Goal: Information Seeking & Learning: Find specific fact

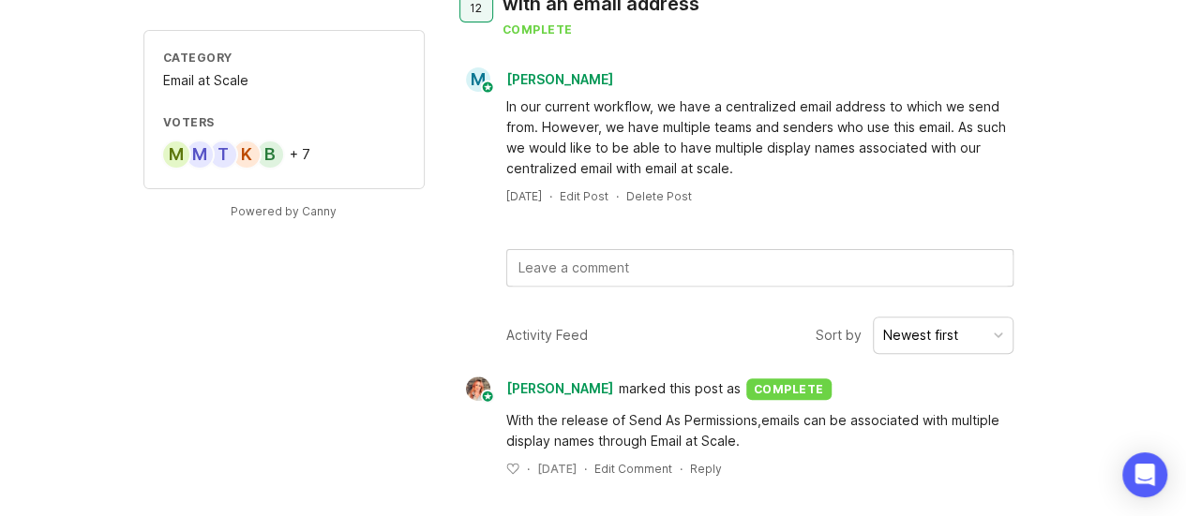
scroll to position [377, 0]
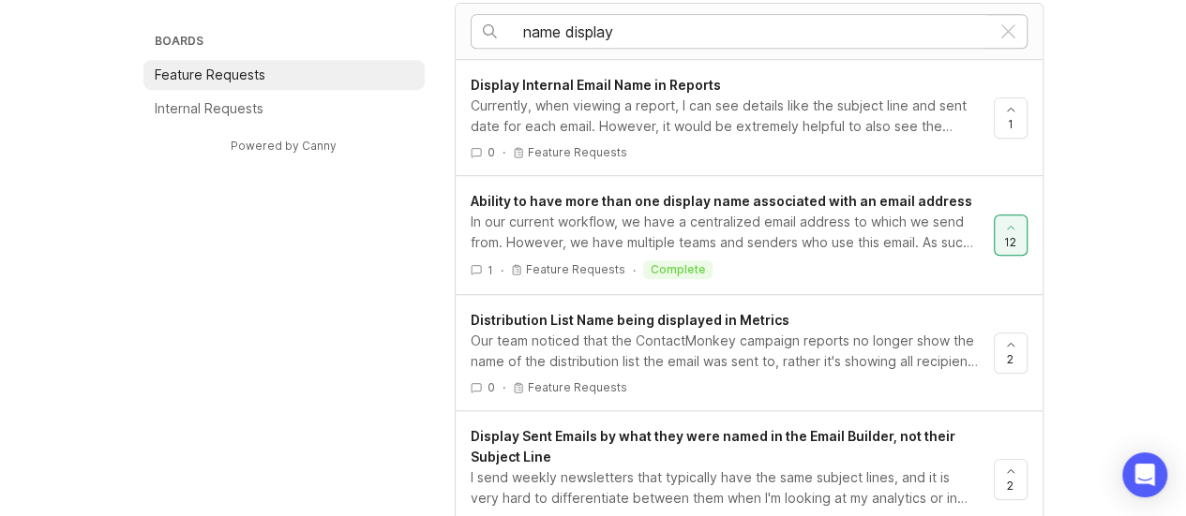
scroll to position [491, 0]
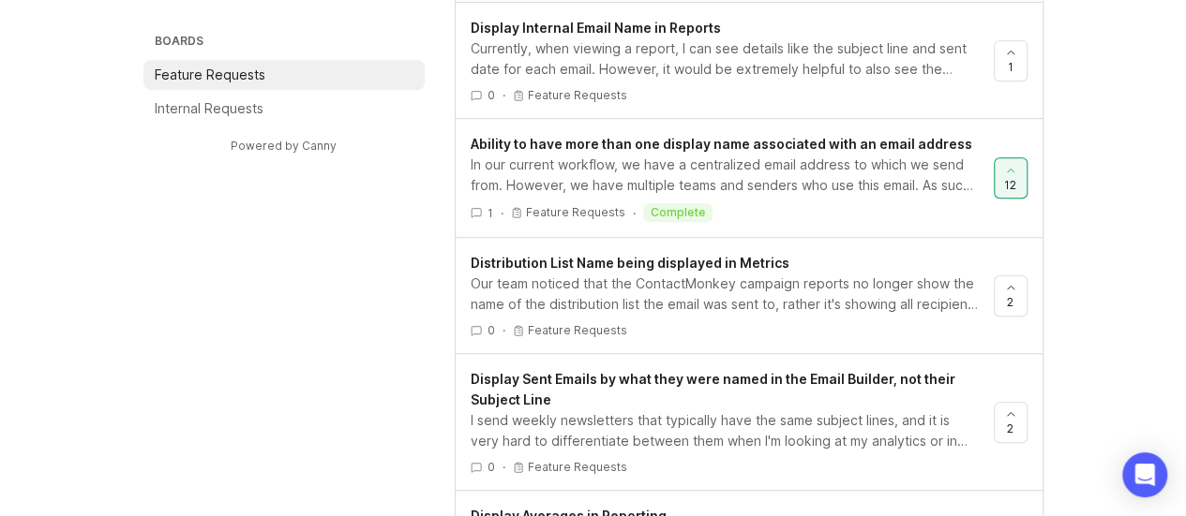
scroll to position [157, 0]
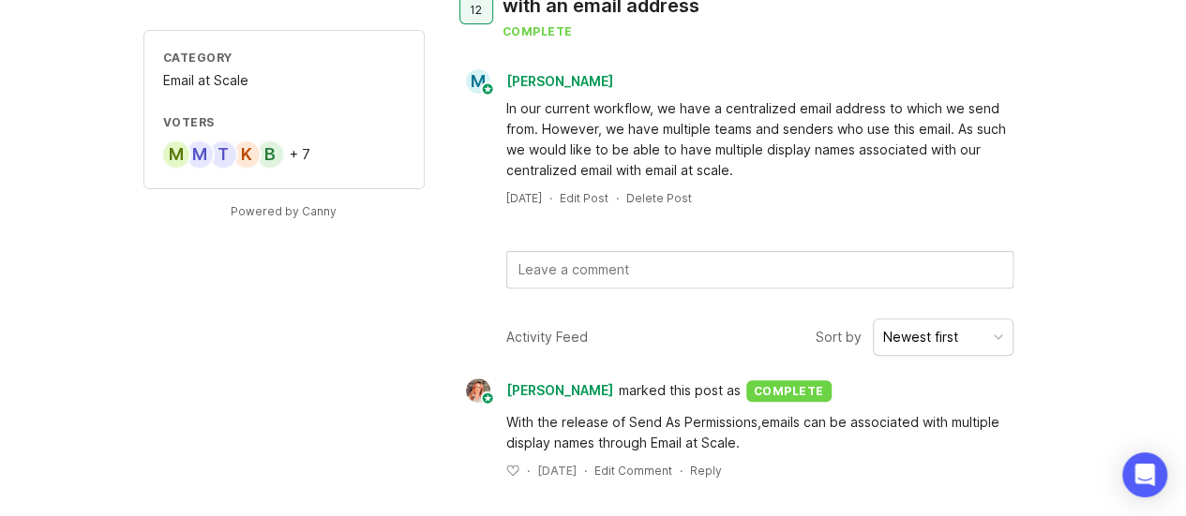
drag, startPoint x: 328, startPoint y: 13, endPoint x: 718, endPoint y: 371, distance: 529.3
click at [718, 371] on div "Activity Feed Sort by Newest first [PERSON_NAME] marked this post as complete W…" at bounding box center [749, 399] width 589 height 160
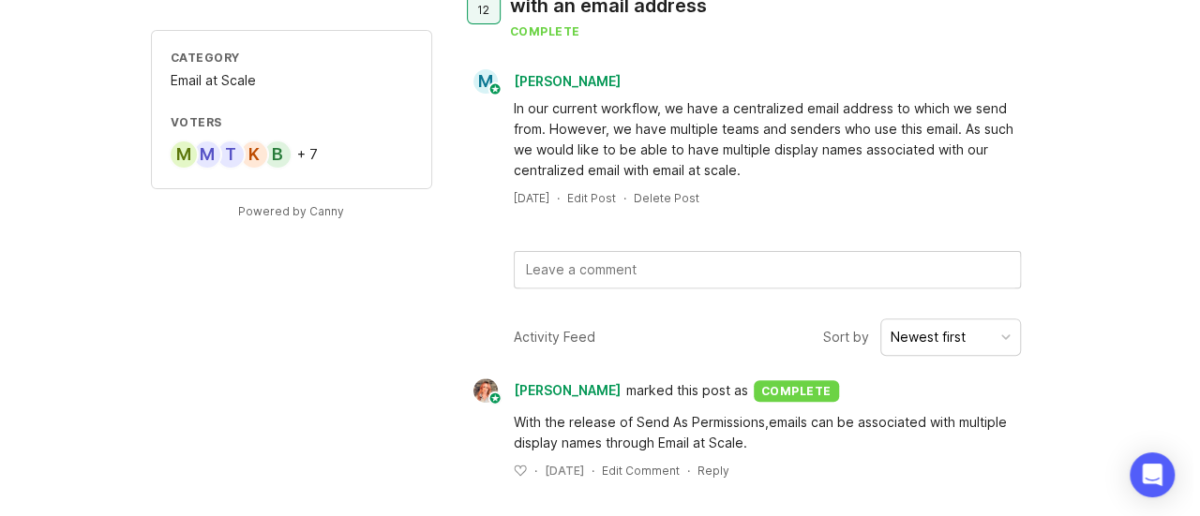
scroll to position [0, 0]
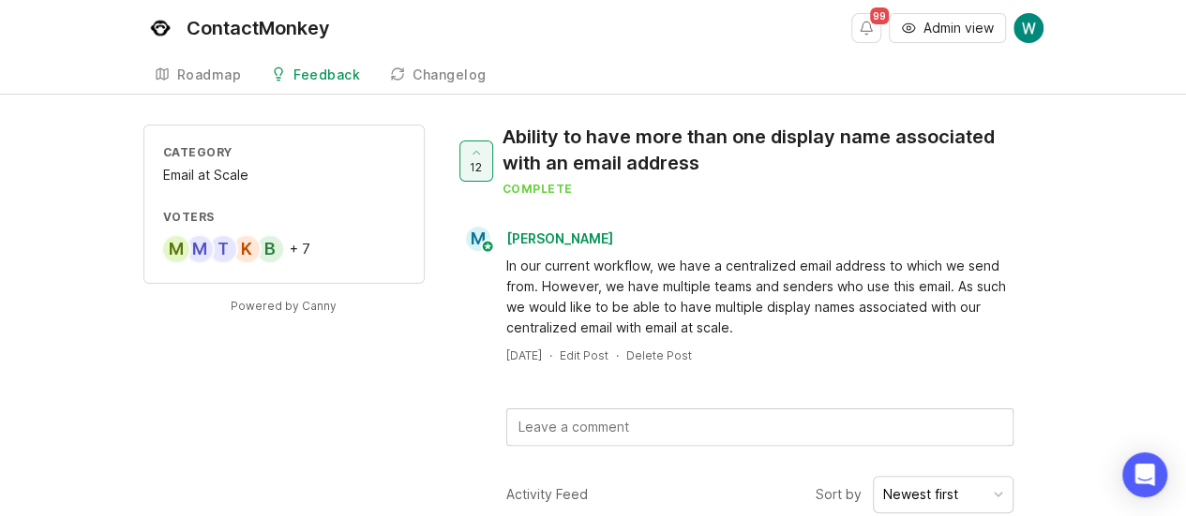
click at [985, 360] on div "[DATE] · Edit Post · Delete Post" at bounding box center [749, 356] width 589 height 16
click at [930, 26] on span "Admin view" at bounding box center [958, 28] width 70 height 19
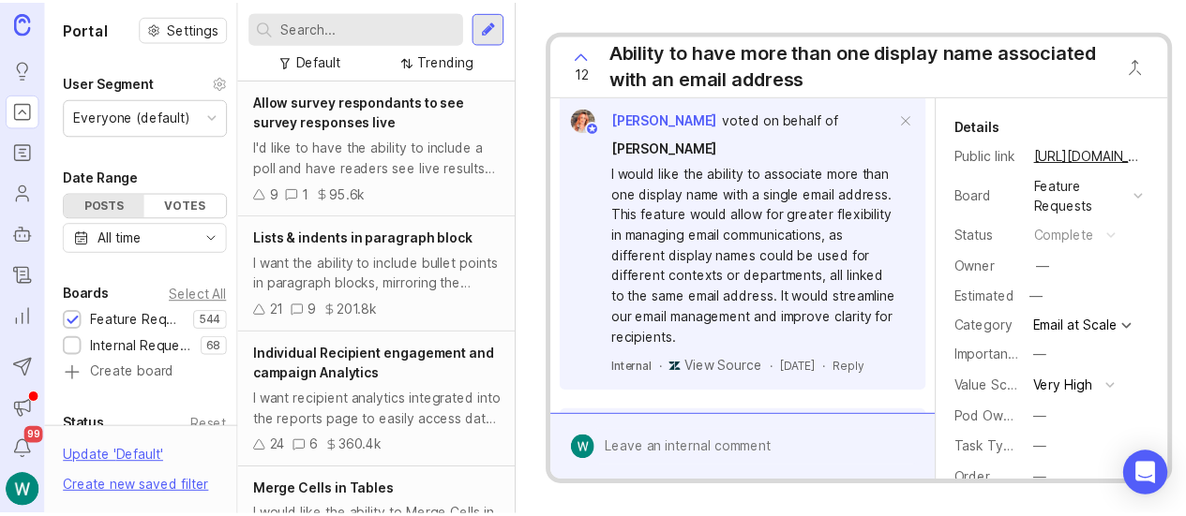
scroll to position [1053, 0]
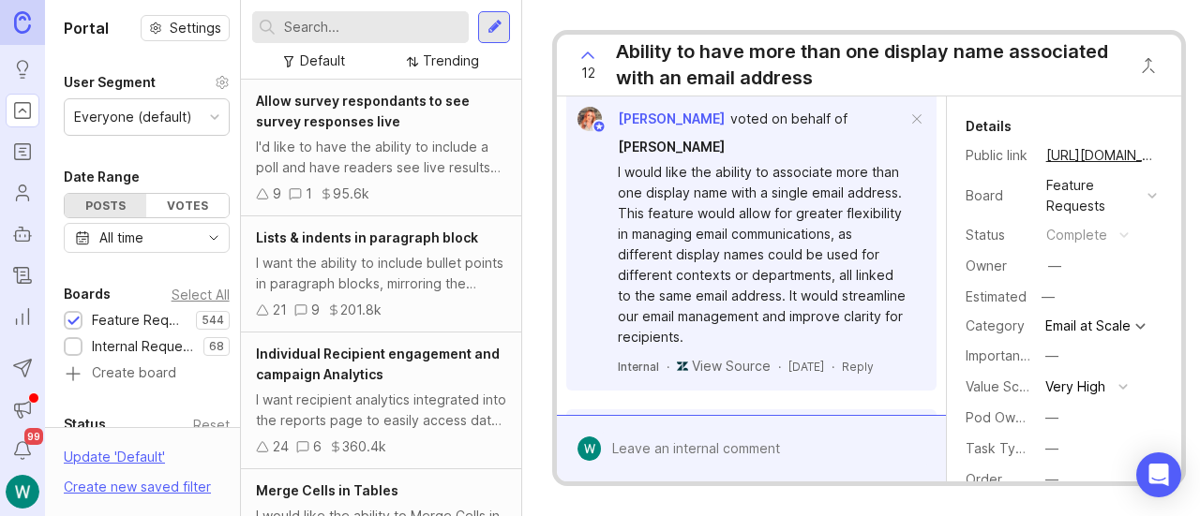
click at [1081, 149] on link "https://feedback.contactmonkey.com/feature-requests/p/ability-to-have-more-than…" at bounding box center [1101, 155] width 122 height 24
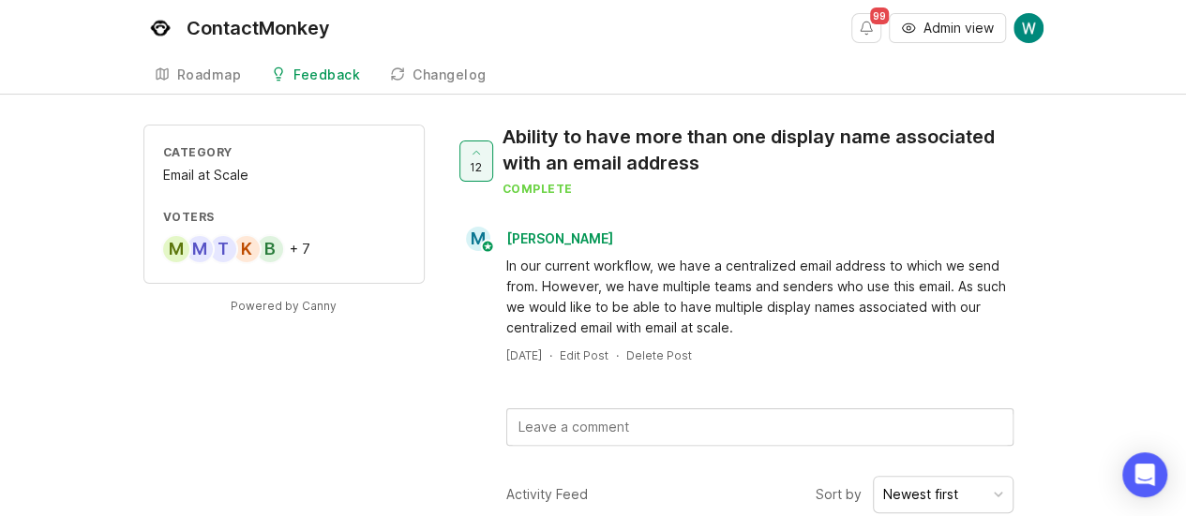
click at [662, 173] on div "Ability to have more than one display name associated with an email address" at bounding box center [765, 150] width 526 height 52
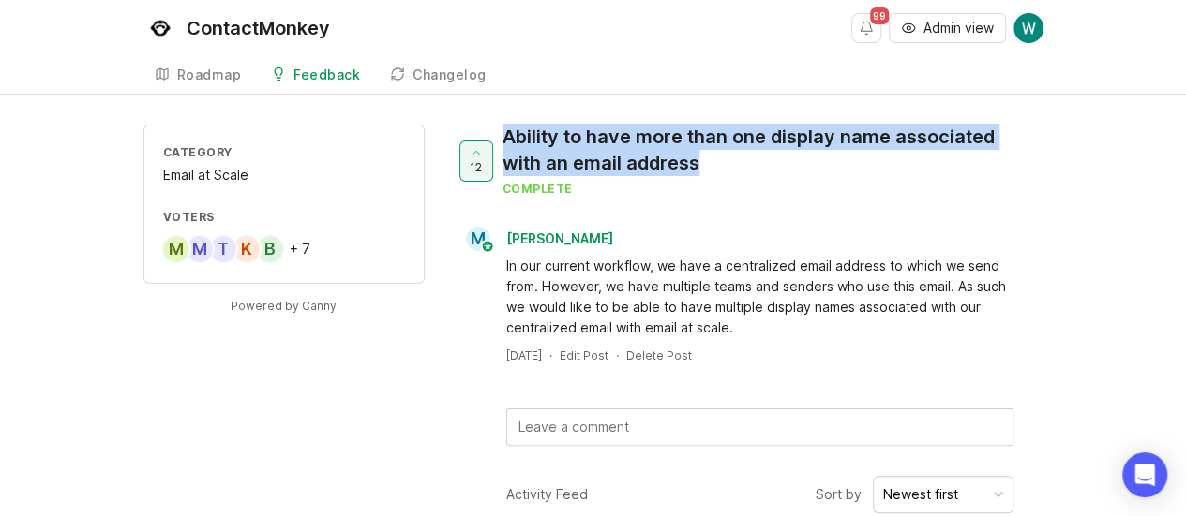
drag, startPoint x: 748, startPoint y: 161, endPoint x: 490, endPoint y: 126, distance: 260.2
click at [490, 126] on div "12 Ability to have more than one display name associated with an email address …" at bounding box center [749, 168] width 589 height 87
copy div "Ability to have more than one display name associated with an email address"
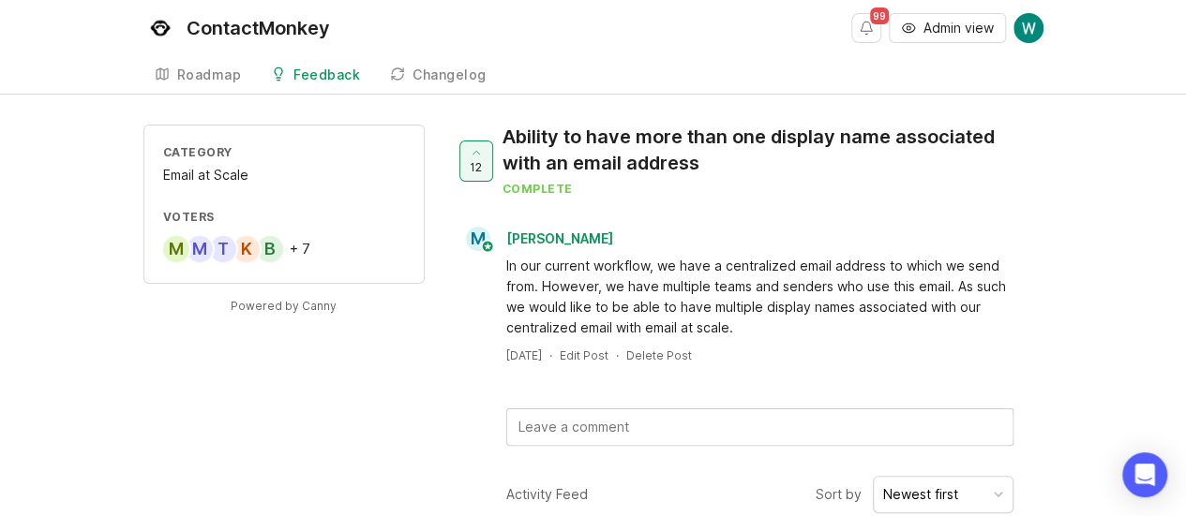
click at [688, 269] on div "In our current workflow, we have a centralized email address to which we send f…" at bounding box center [759, 297] width 507 height 82
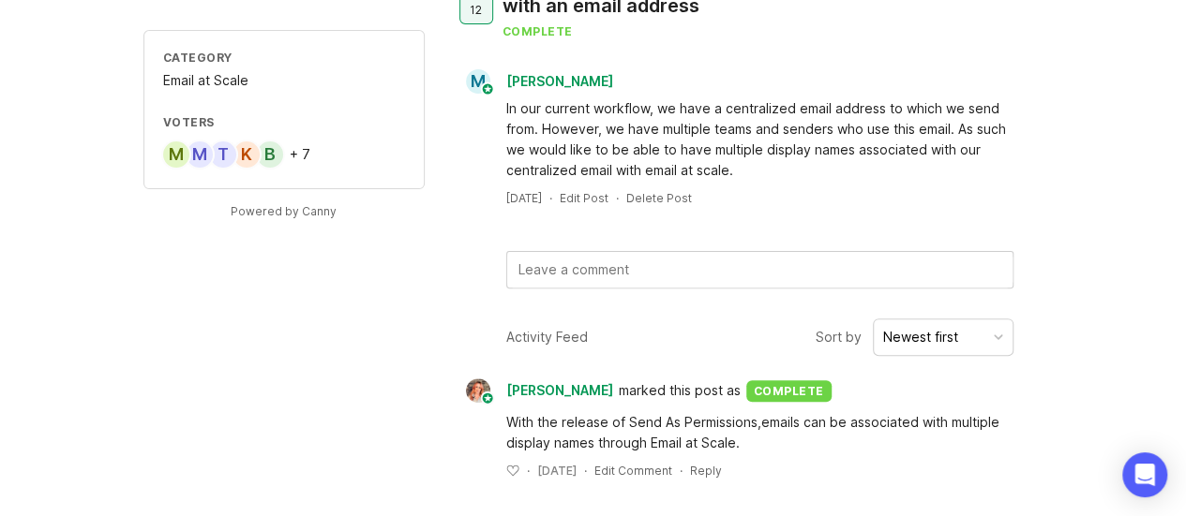
click at [795, 242] on div "12 Ability to have more than one display name associated with an email address …" at bounding box center [749, 127] width 589 height 321
